Goal: Task Accomplishment & Management: Complete application form

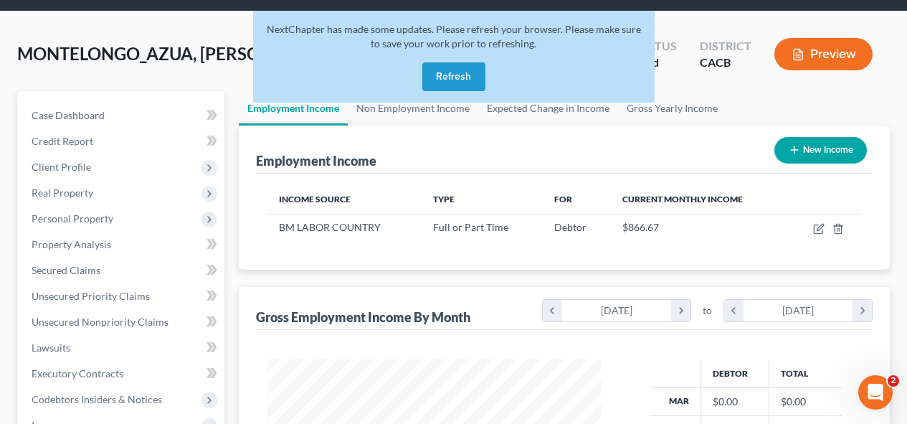
scroll to position [257, 363]
click at [472, 72] on button "Refresh" at bounding box center [453, 76] width 63 height 29
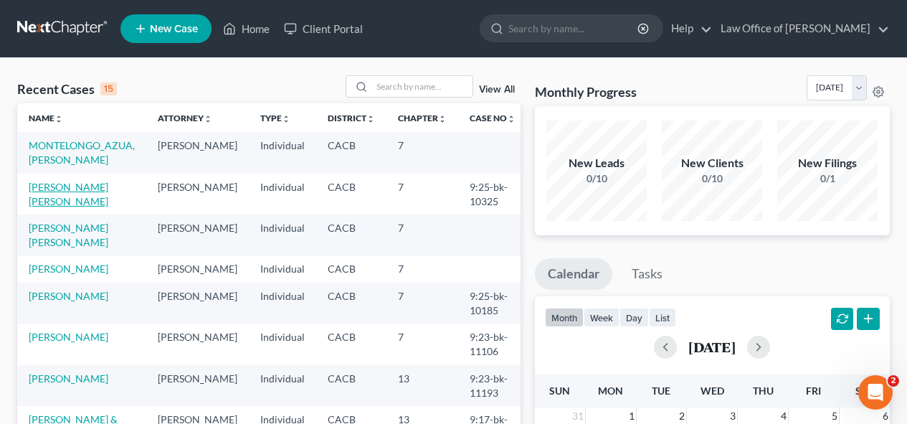
click at [61, 185] on link "[PERSON_NAME] [PERSON_NAME]" at bounding box center [69, 194] width 80 height 27
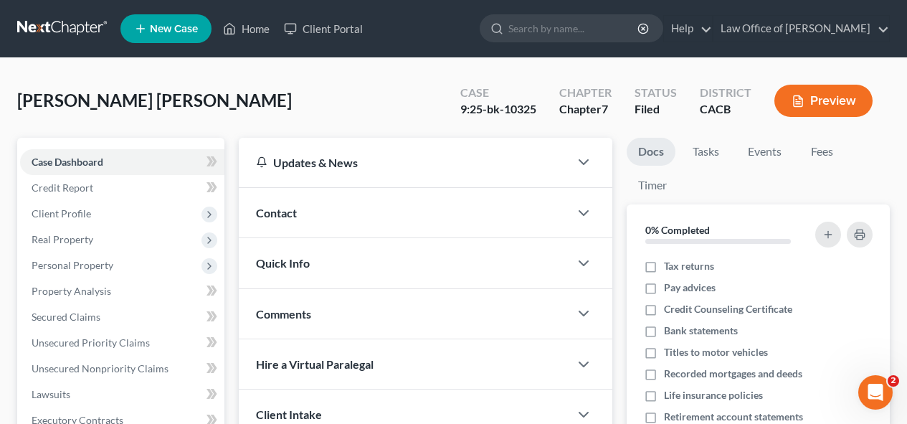
click at [70, 162] on span "Case Dashboard" at bounding box center [68, 162] width 72 height 12
click at [70, 214] on span "Client Profile" at bounding box center [62, 213] width 60 height 12
click at [82, 160] on span "Case Dashboard" at bounding box center [68, 162] width 72 height 12
click at [103, 163] on span "Case Dashboard" at bounding box center [68, 162] width 72 height 12
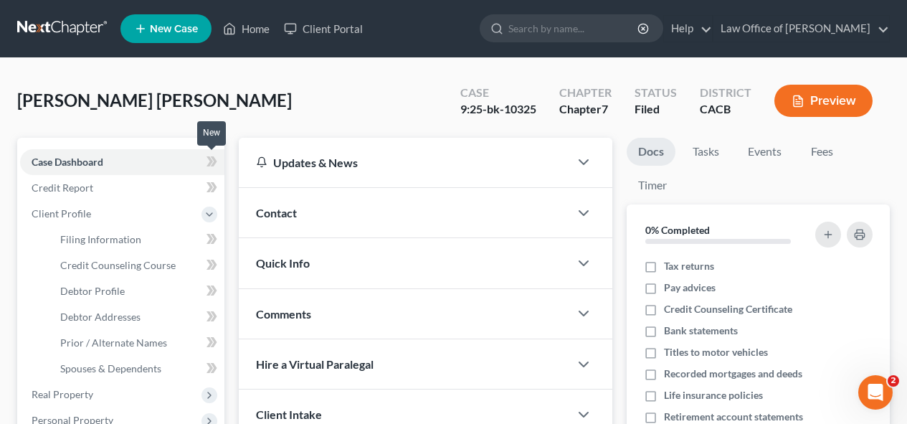
click at [217, 161] on icon at bounding box center [214, 161] width 6 height 10
click at [212, 161] on icon at bounding box center [209, 161] width 6 height 10
click at [207, 161] on icon at bounding box center [211, 162] width 11 height 18
click at [173, 160] on link "Case Dashboard" at bounding box center [122, 162] width 204 height 26
click at [61, 216] on span "Client Profile" at bounding box center [62, 213] width 60 height 12
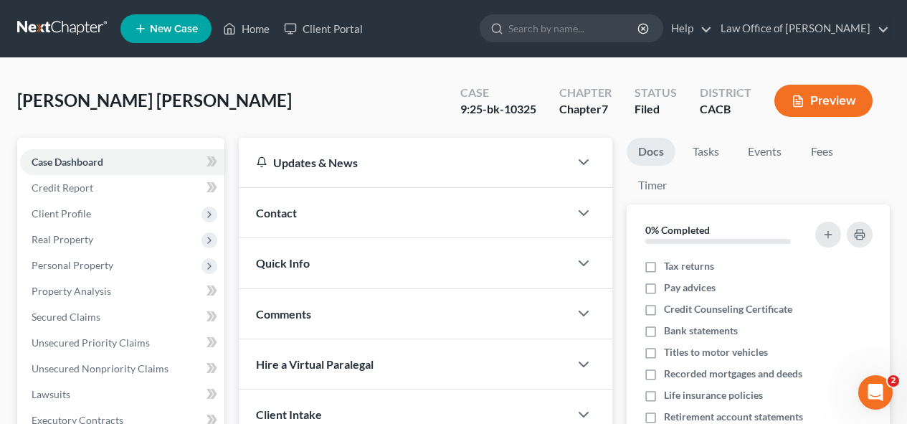
click at [72, 214] on span "Client Profile" at bounding box center [62, 213] width 60 height 12
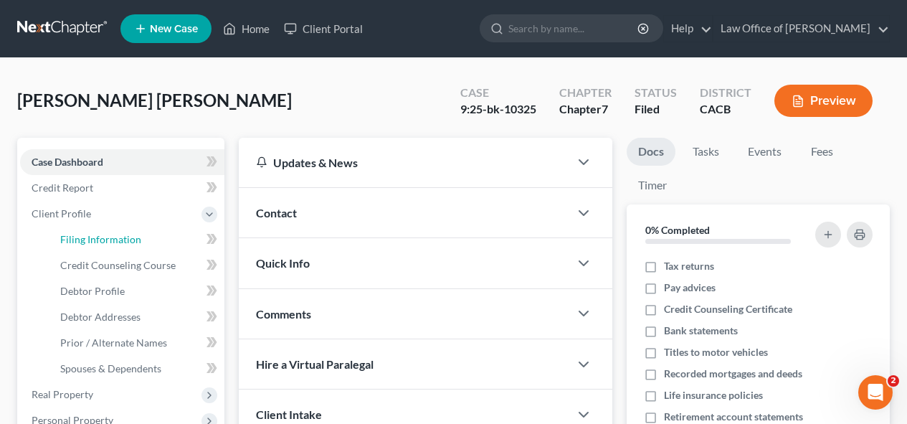
click at [72, 242] on span "Filing Information" at bounding box center [100, 239] width 81 height 12
select select "1"
select select "0"
select select "4"
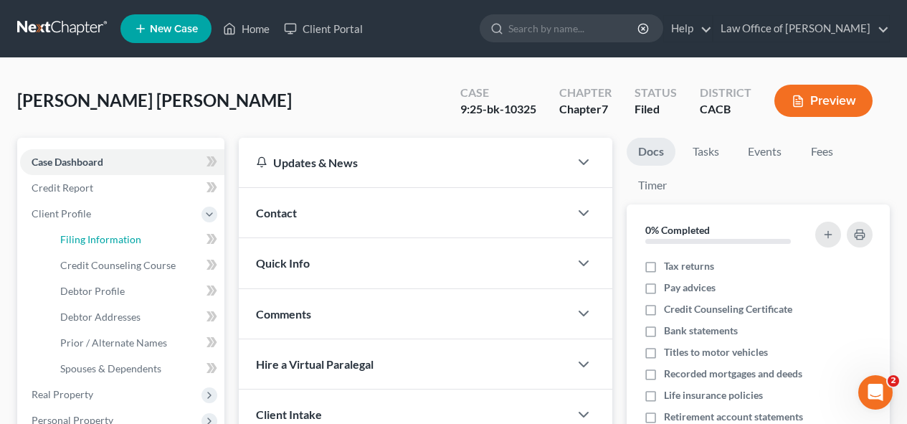
select select "1"
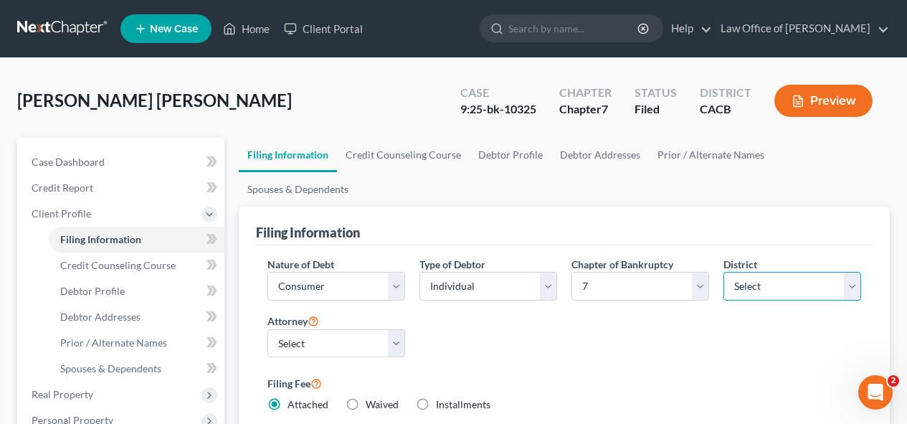
click at [855, 272] on select "Select [US_STATE] - [GEOGRAPHIC_DATA] [US_STATE] - [GEOGRAPHIC_DATA][US_STATE] …" at bounding box center [792, 286] width 138 height 29
click at [844, 374] on label "Filing Fee" at bounding box center [564, 382] width 594 height 17
